Goal: Task Accomplishment & Management: Complete application form

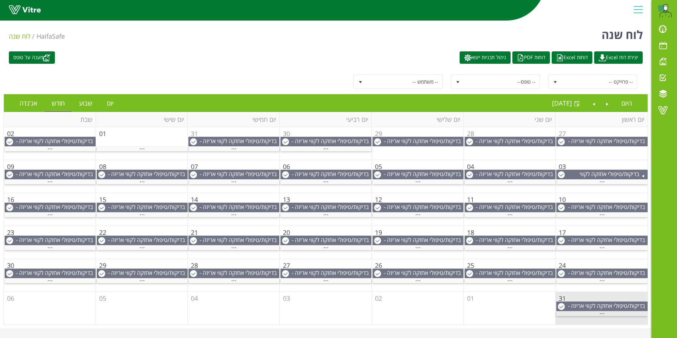
click at [602, 313] on span "..." at bounding box center [601, 311] width 5 height 8
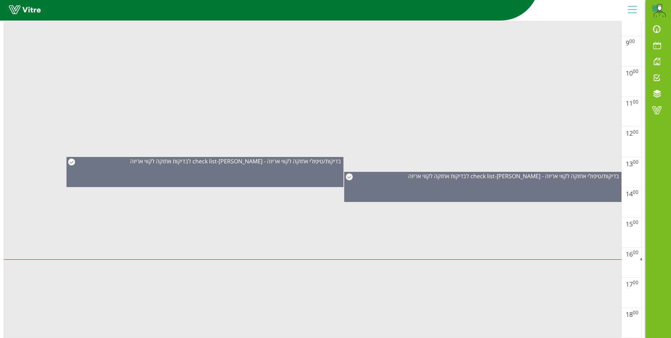
scroll to position [360, 0]
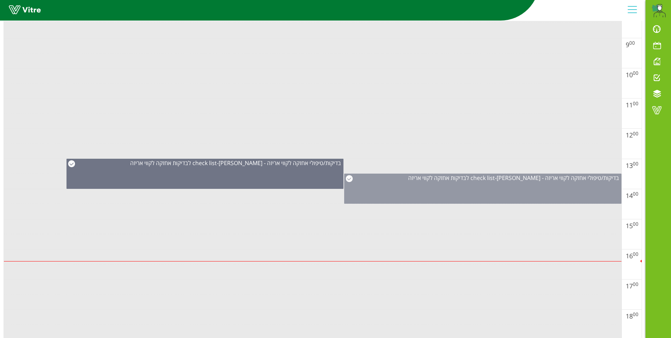
click at [493, 178] on span "[PERSON_NAME] לבדיקות אחזקה לקווי אריזה" at bounding box center [474, 178] width 132 height 8
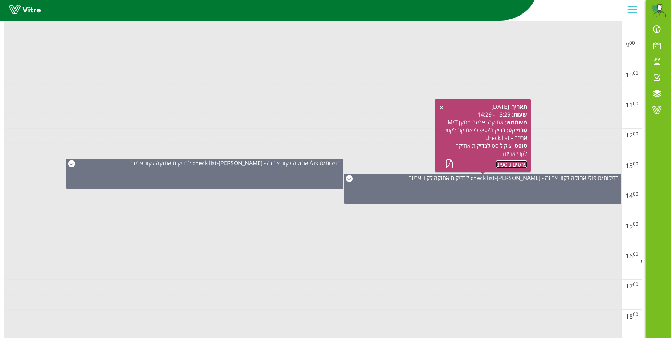
click at [504, 164] on link "פרטים נוספים" at bounding box center [511, 164] width 31 height 8
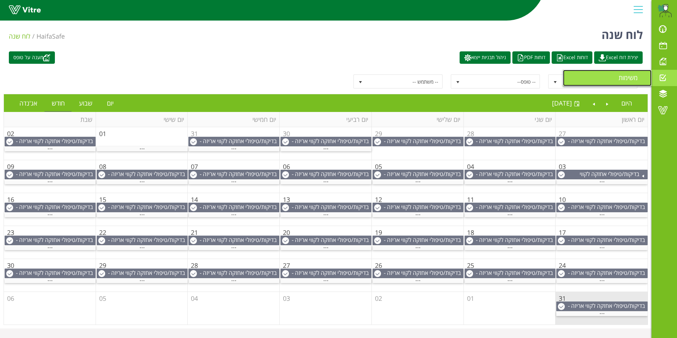
click at [638, 75] on span "משימות" at bounding box center [632, 77] width 28 height 8
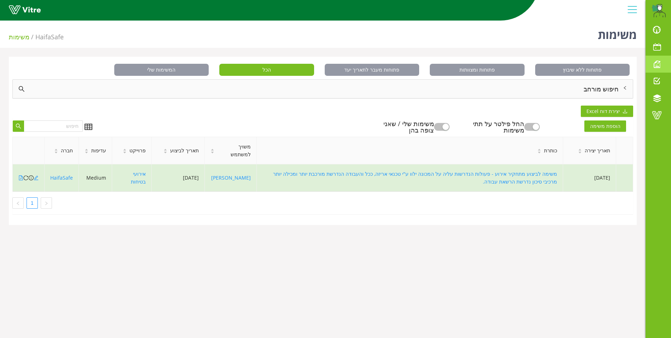
click at [658, 63] on span at bounding box center [657, 64] width 18 height 8
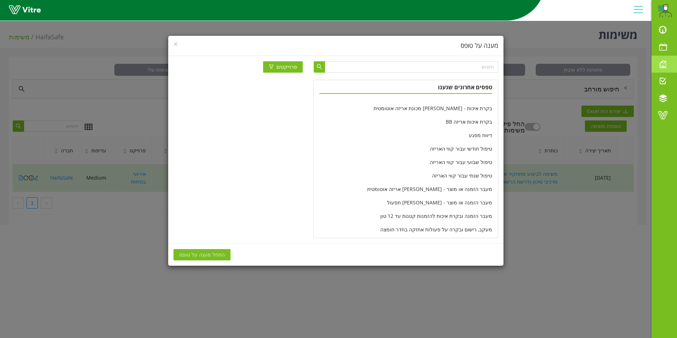
scroll to position [93, 0]
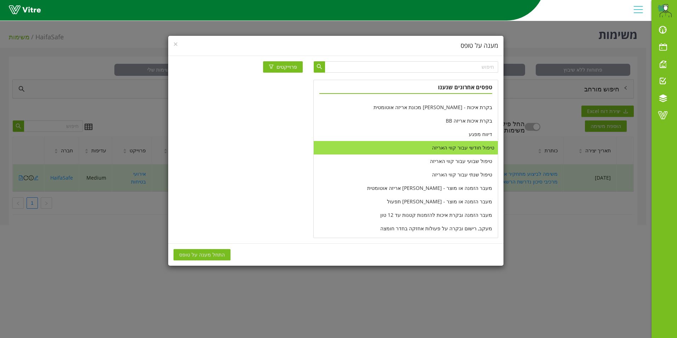
click at [475, 149] on li "טיפול חודשי עבור קווי האריזה" at bounding box center [405, 147] width 184 height 13
click at [205, 253] on span "התחל מענה על טופס" at bounding box center [202, 255] width 46 height 8
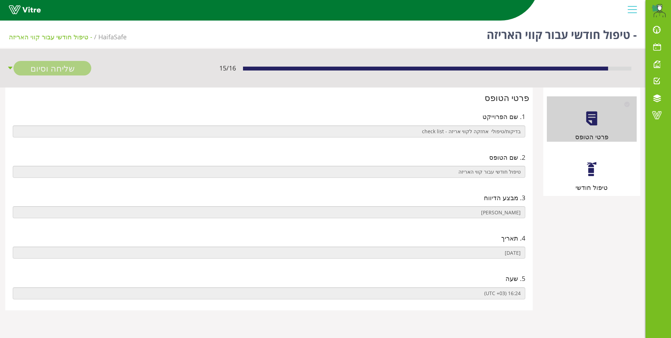
click at [595, 170] on div at bounding box center [592, 169] width 16 height 16
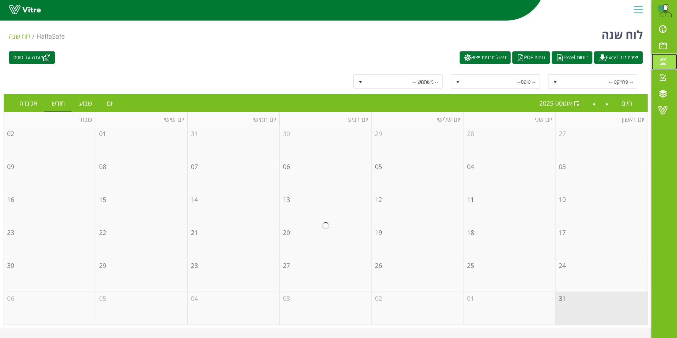
click at [661, 60] on span at bounding box center [663, 61] width 18 height 8
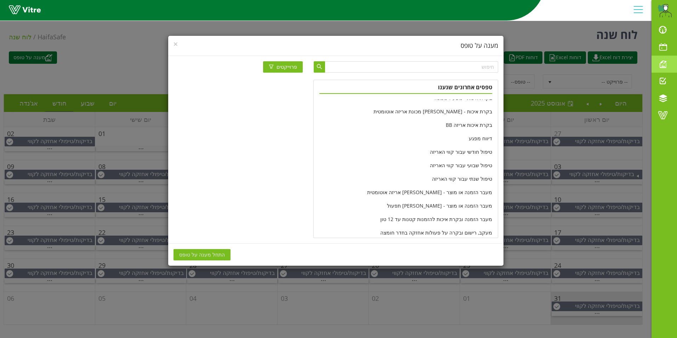
scroll to position [102, 0]
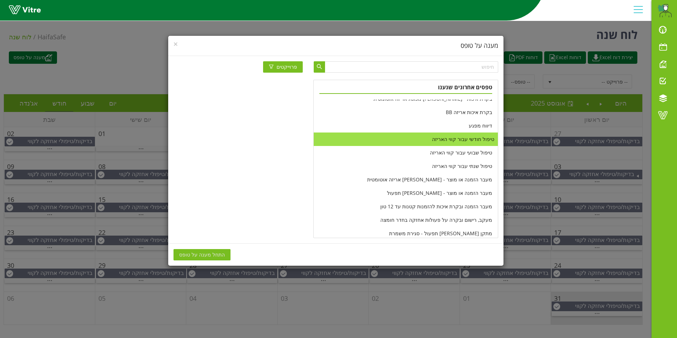
click at [465, 139] on li "טיפול חודשי עבור קווי האריזה" at bounding box center [405, 138] width 184 height 13
click at [207, 253] on span "התחל מענה על טופס" at bounding box center [202, 255] width 46 height 8
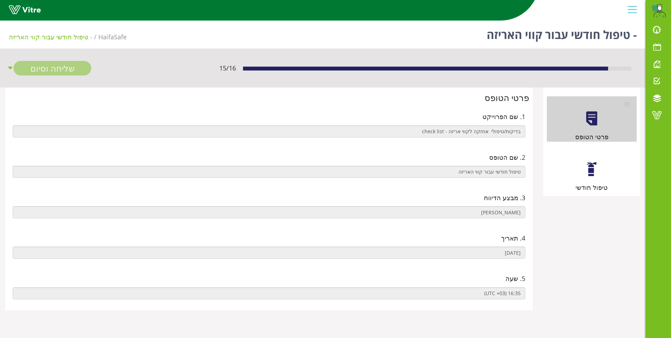
click at [590, 160] on div "טיפול חודשי" at bounding box center [592, 169] width 90 height 45
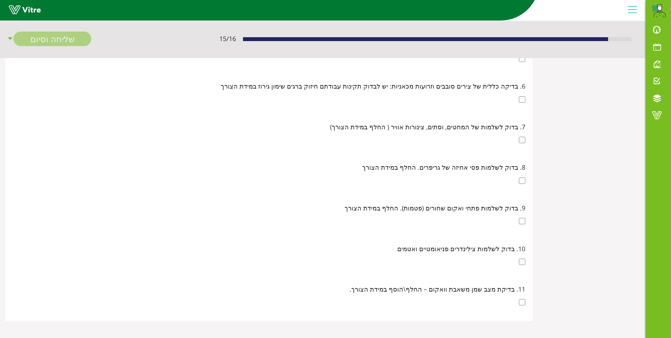
scroll to position [258, 0]
